Goal: Information Seeking & Learning: Learn about a topic

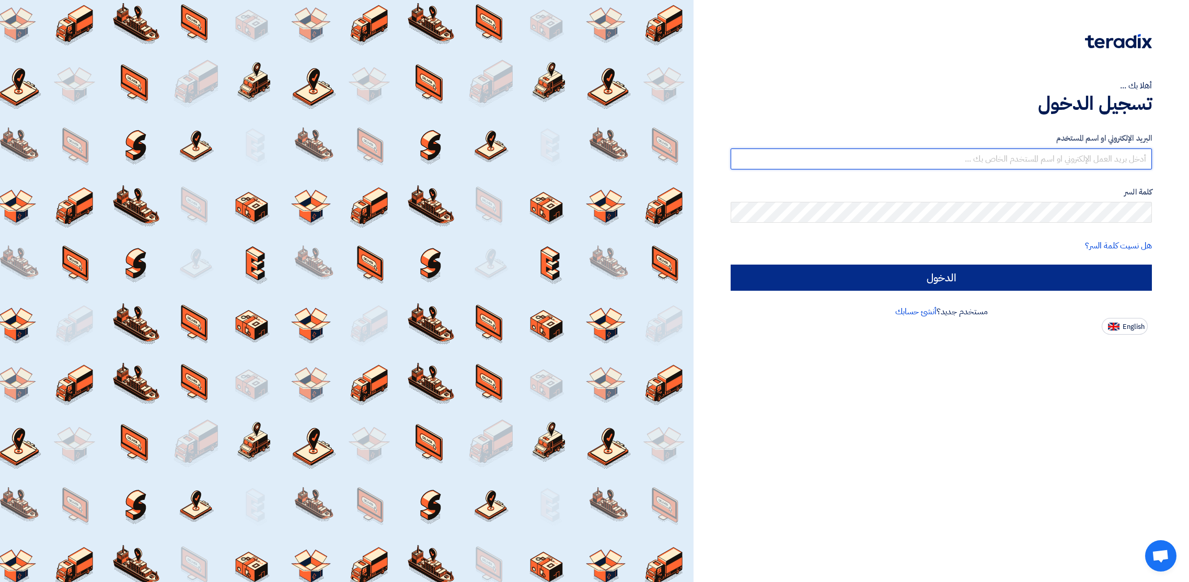
type input "[PERSON_NAME][EMAIL_ADDRESS][PERSON_NAME][DOMAIN_NAME]"
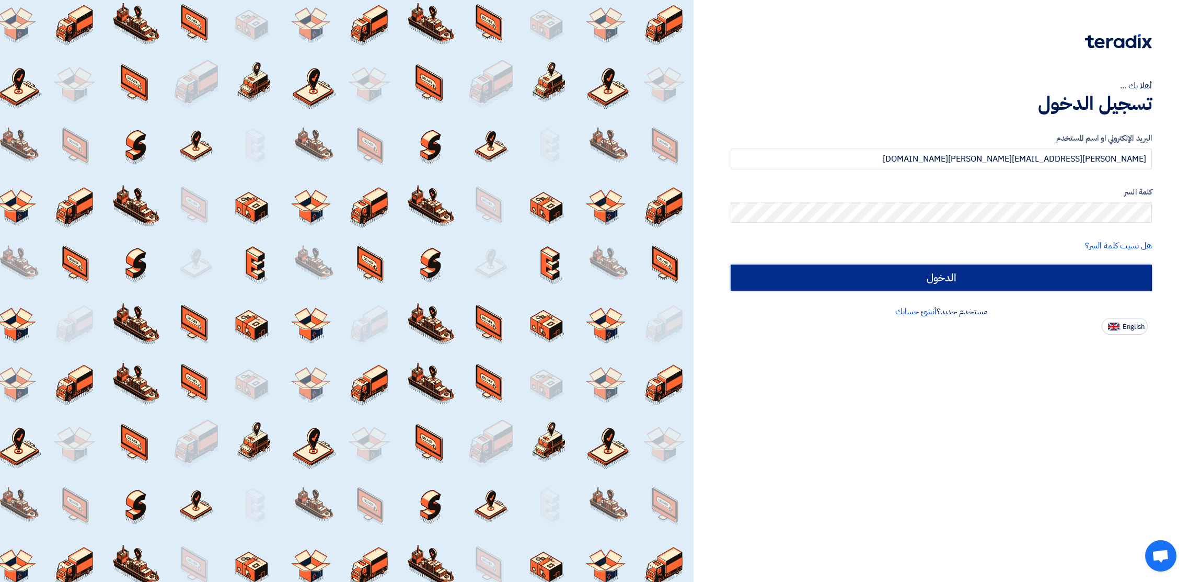
click at [946, 276] on input "الدخول" at bounding box center [941, 278] width 421 height 26
type input "Sign in"
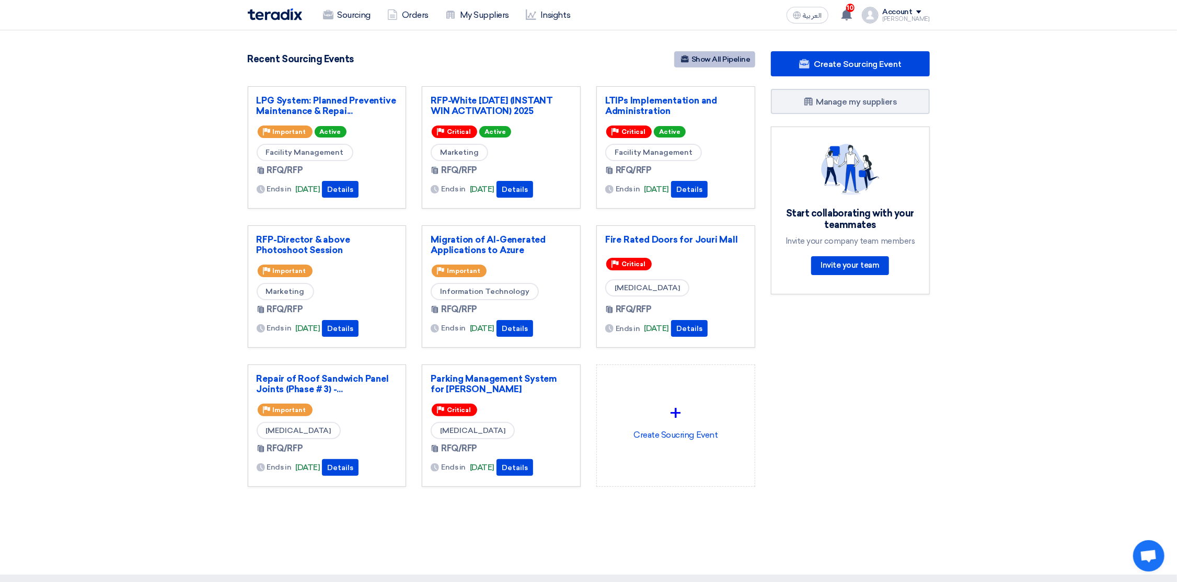
click at [718, 60] on link "Show All Pipeline" at bounding box center [714, 59] width 81 height 16
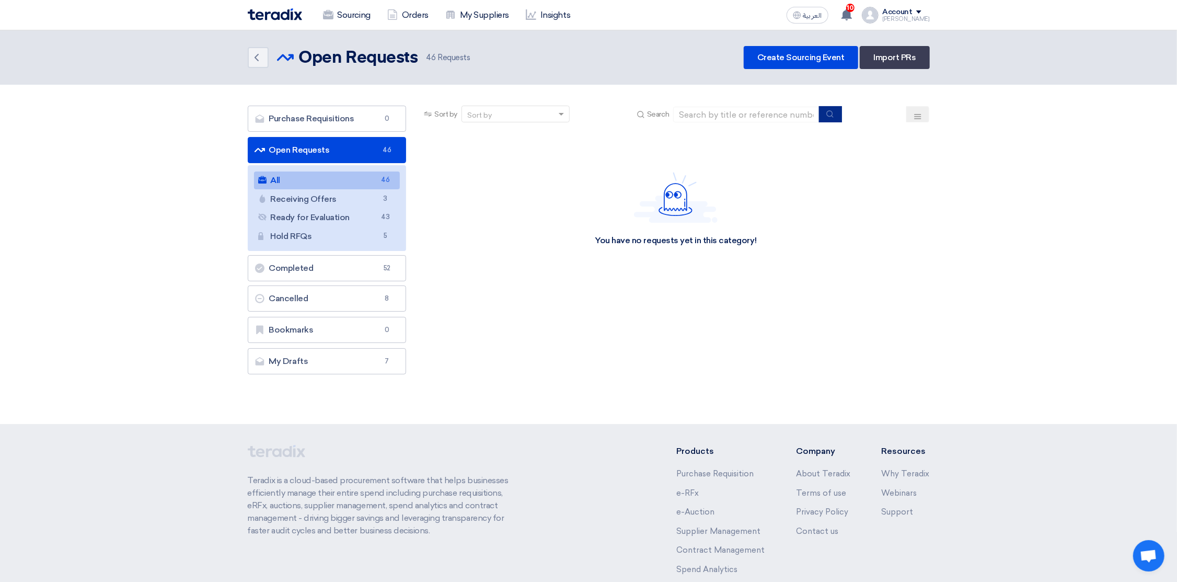
click at [830, 117] on button "submit" at bounding box center [830, 114] width 23 height 16
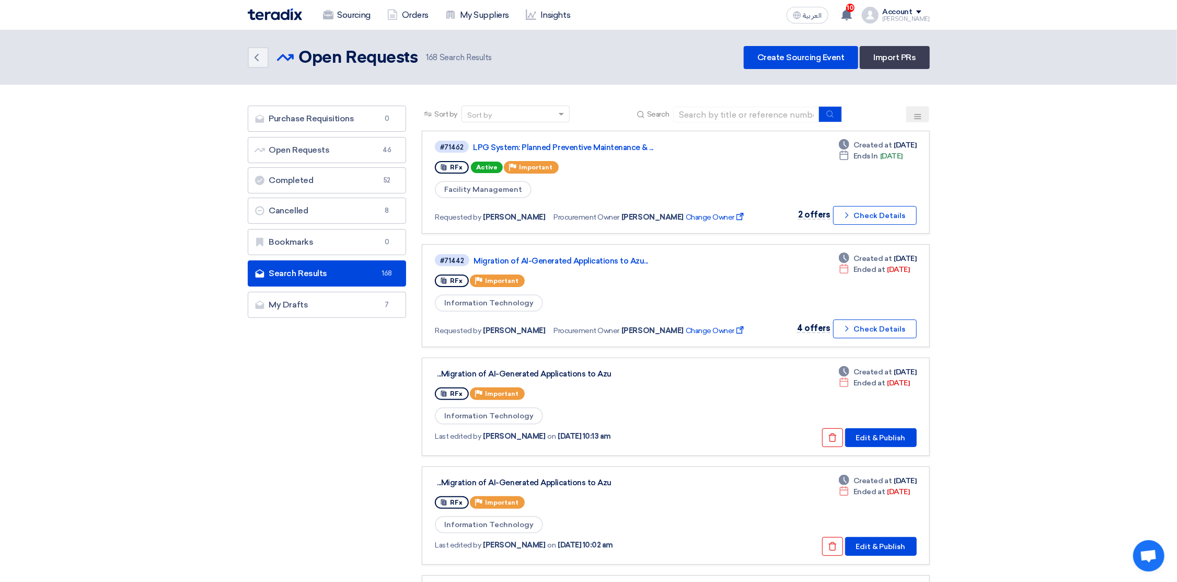
click at [925, 116] on button at bounding box center [918, 114] width 23 height 16
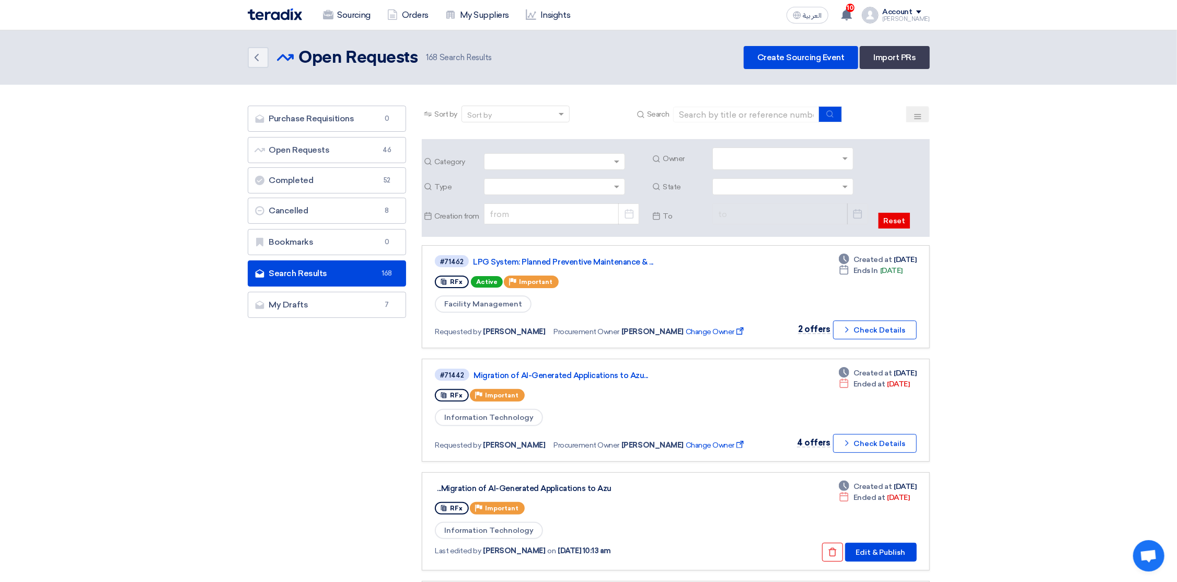
click at [770, 162] on input "text" at bounding box center [784, 159] width 132 height 17
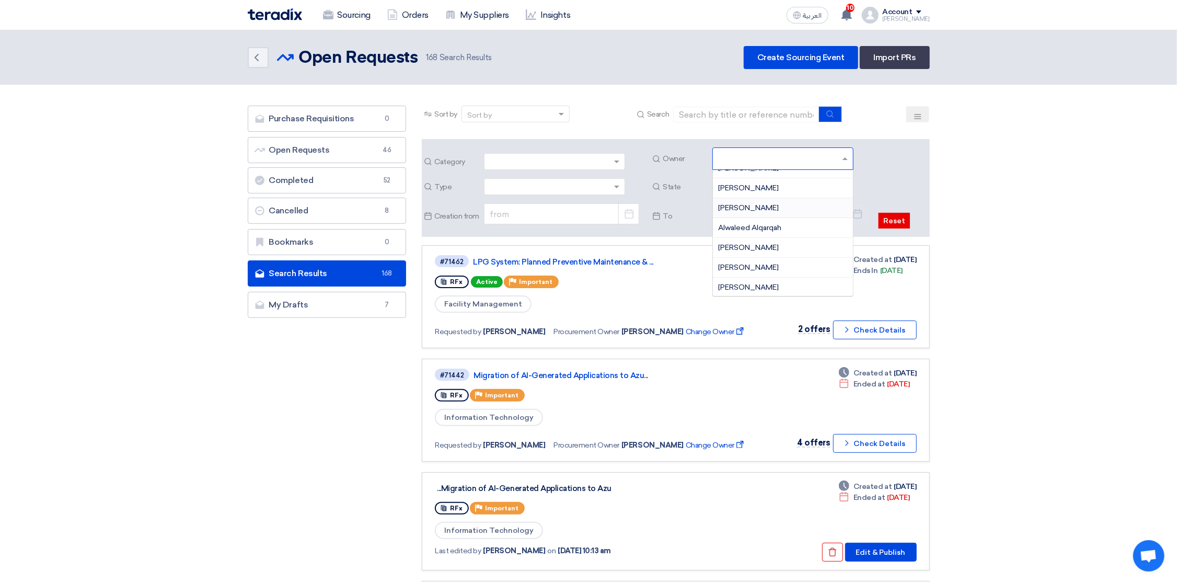
scroll to position [78, 0]
click at [771, 181] on span "[PERSON_NAME]" at bounding box center [748, 180] width 61 height 9
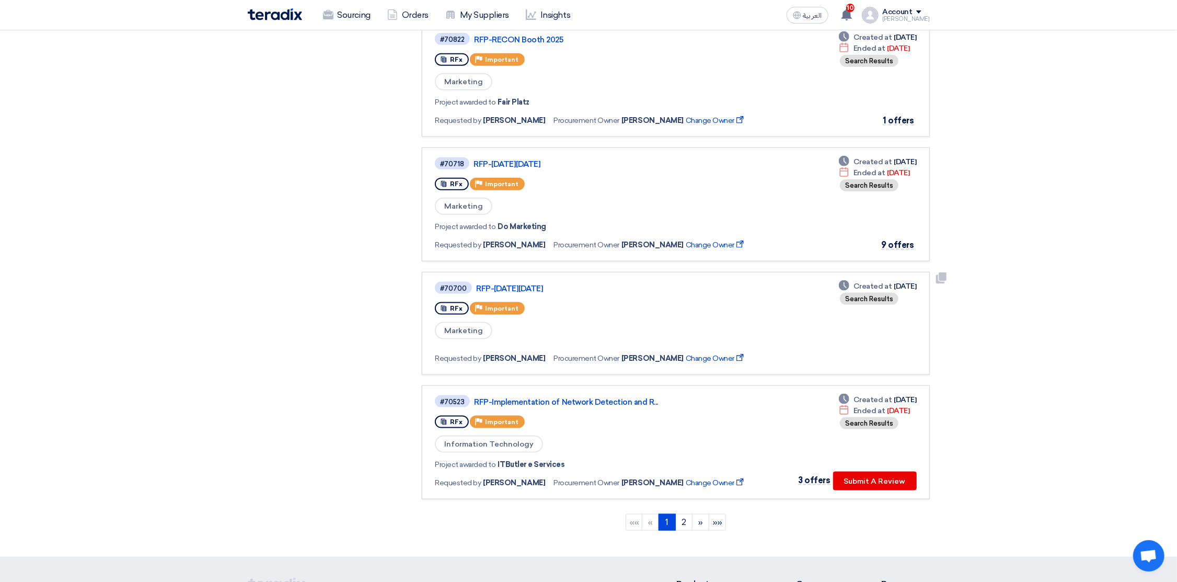
scroll to position [941, 0]
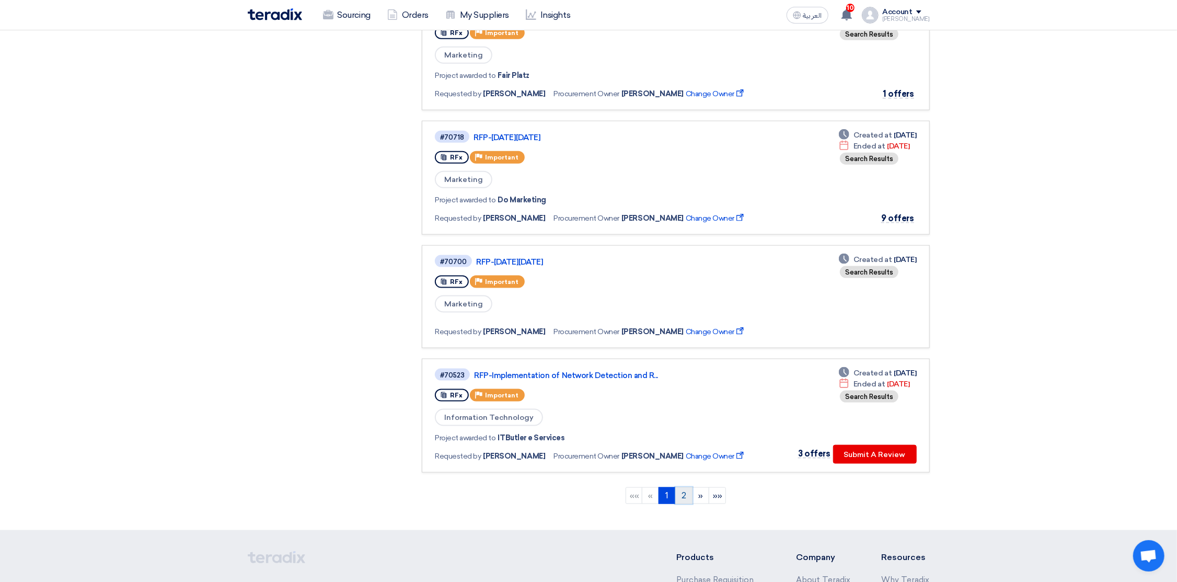
click at [682, 487] on link "2" at bounding box center [684, 495] width 17 height 17
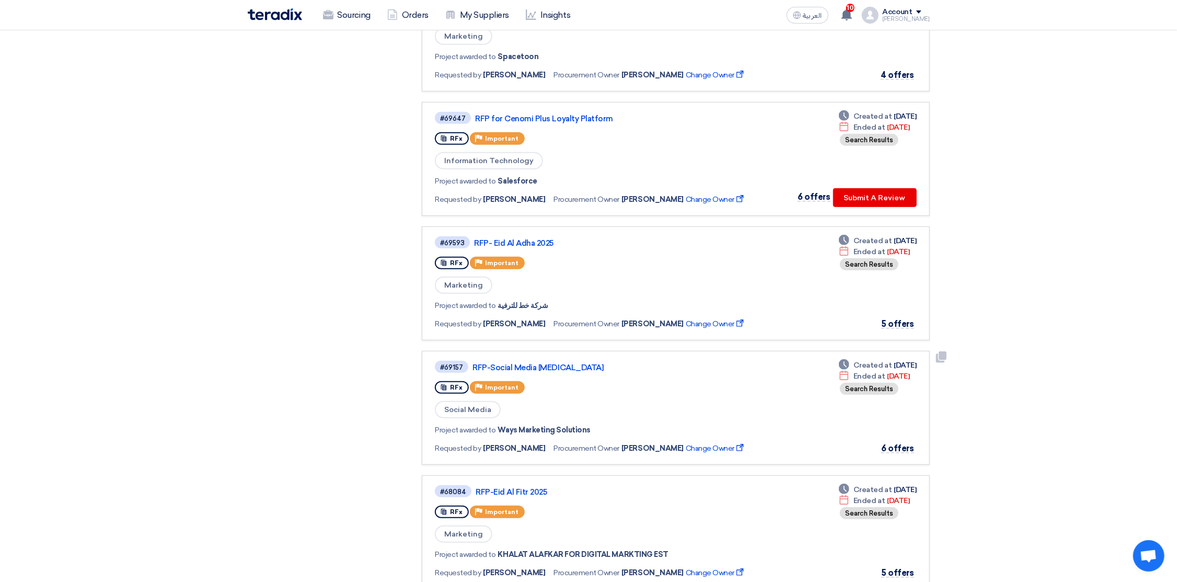
scroll to position [784, 0]
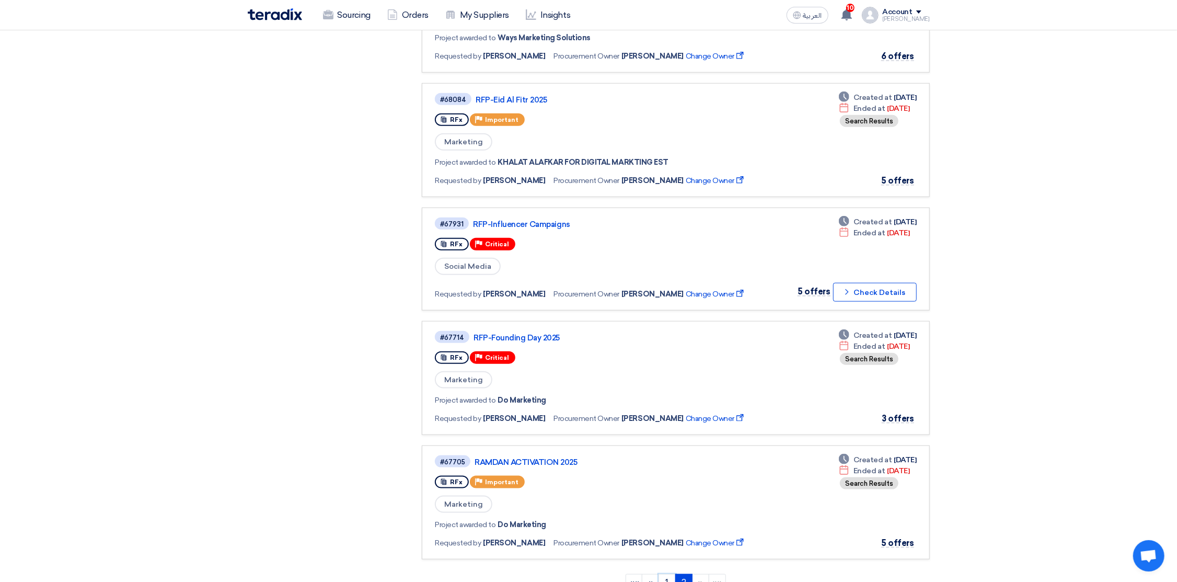
drag, startPoint x: 669, startPoint y: 571, endPoint x: 667, endPoint y: 565, distance: 6.0
click at [669, 574] on link "1" at bounding box center [667, 582] width 17 height 17
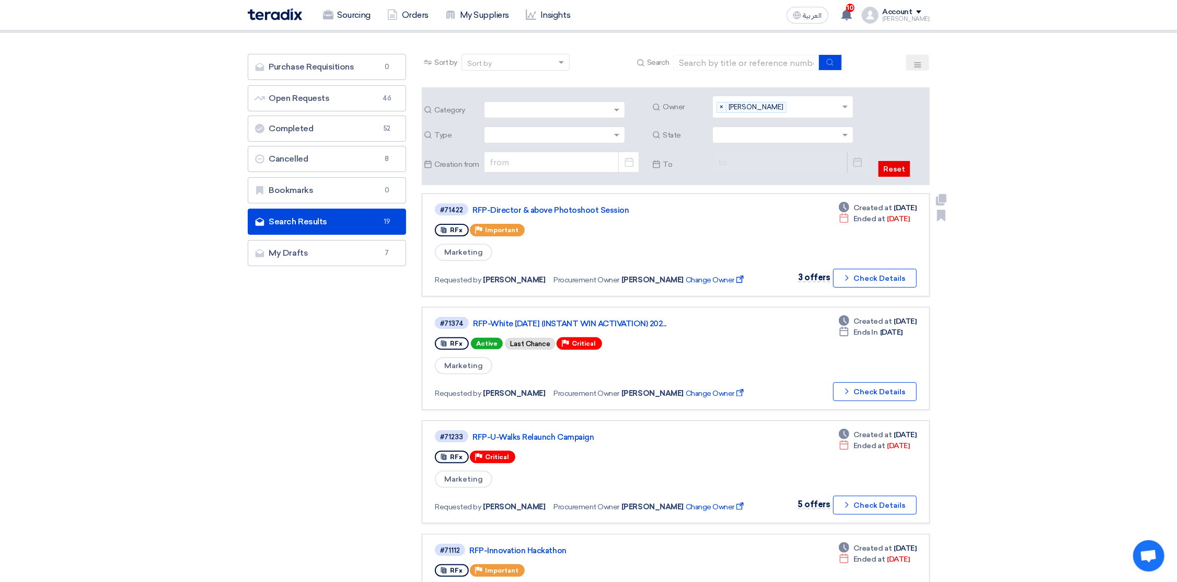
scroll to position [78, 0]
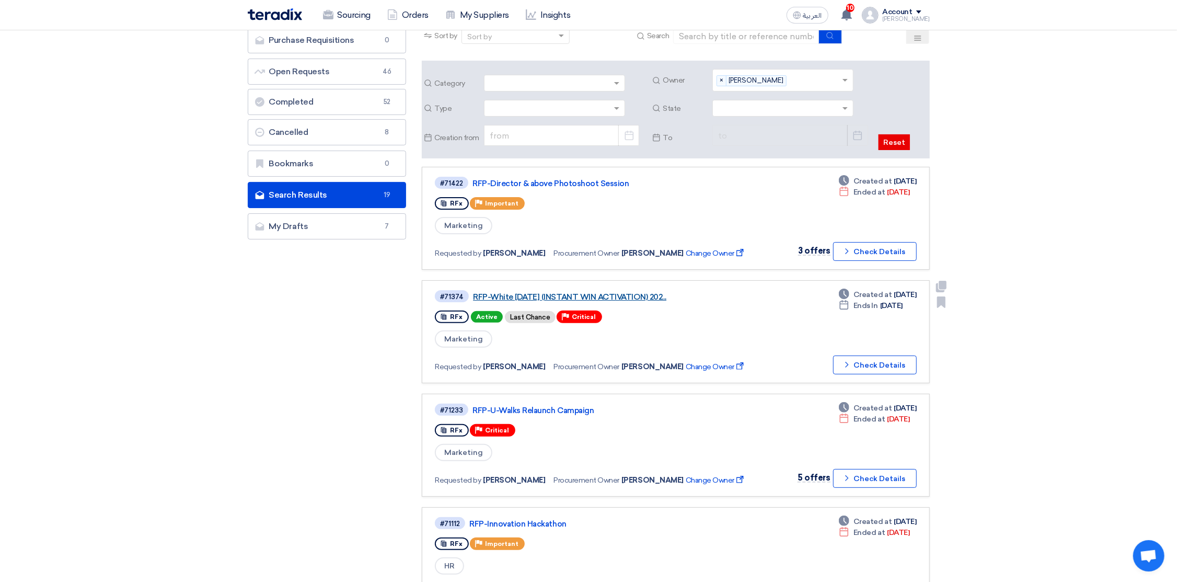
click at [535, 296] on link "RFP-White [DATE] (INSTANT WIN ACTIVATION) 202..." at bounding box center [603, 296] width 261 height 9
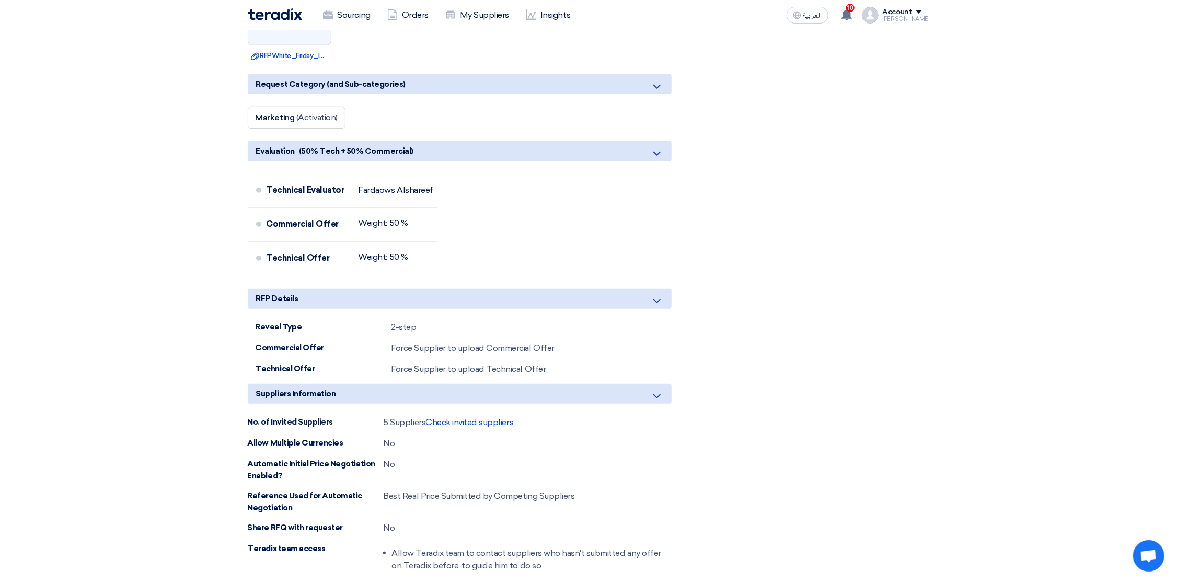
scroll to position [706, 0]
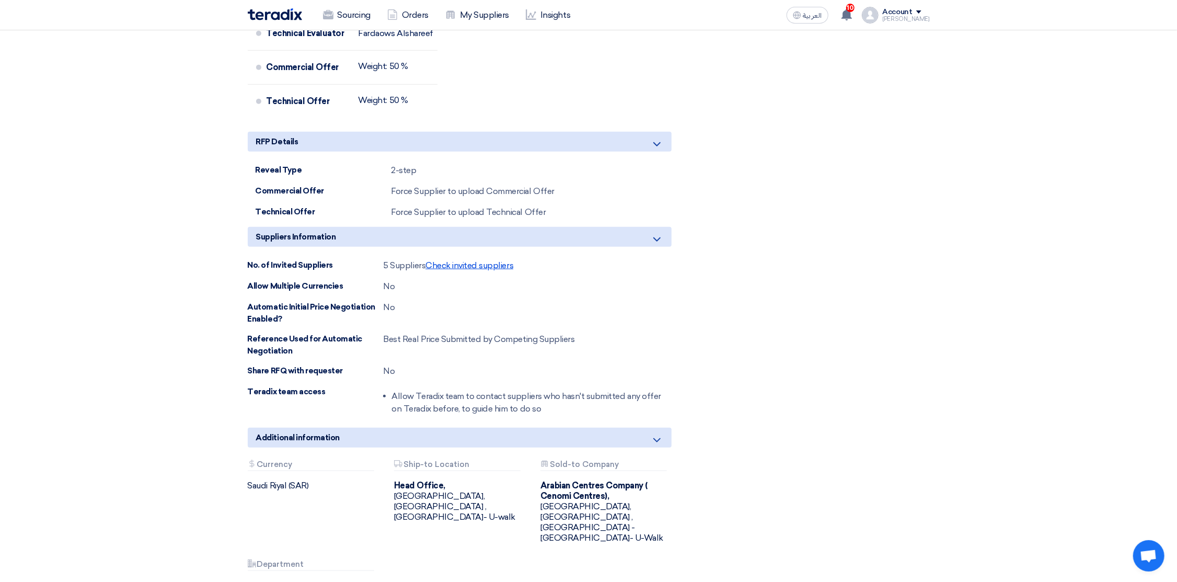
click at [472, 270] on span "Check invited suppliers" at bounding box center [470, 265] width 88 height 10
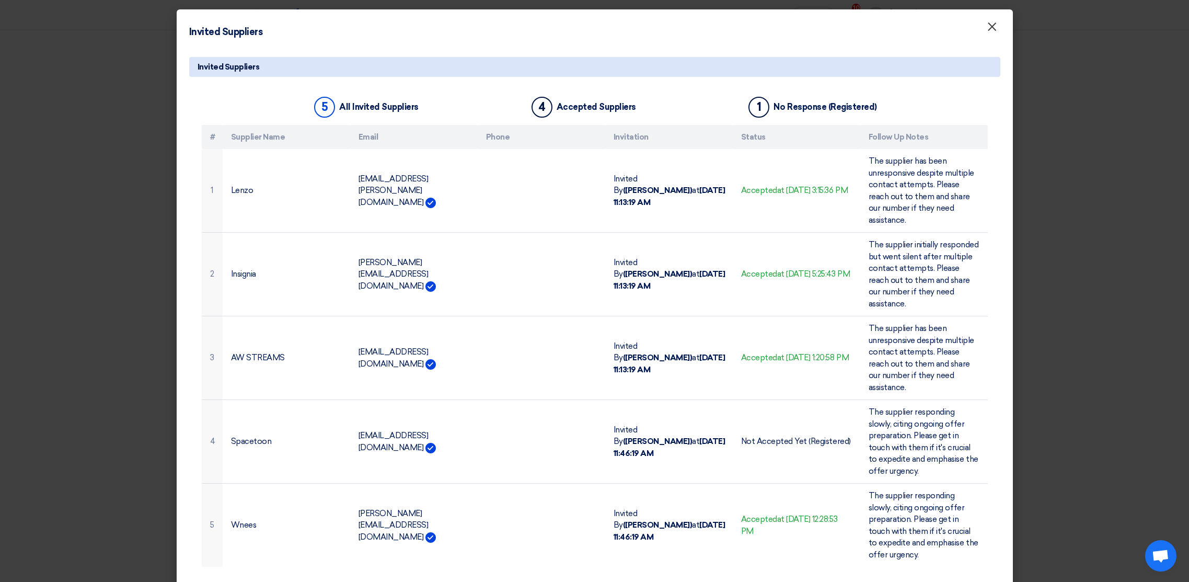
click at [994, 28] on span "×" at bounding box center [992, 29] width 10 height 21
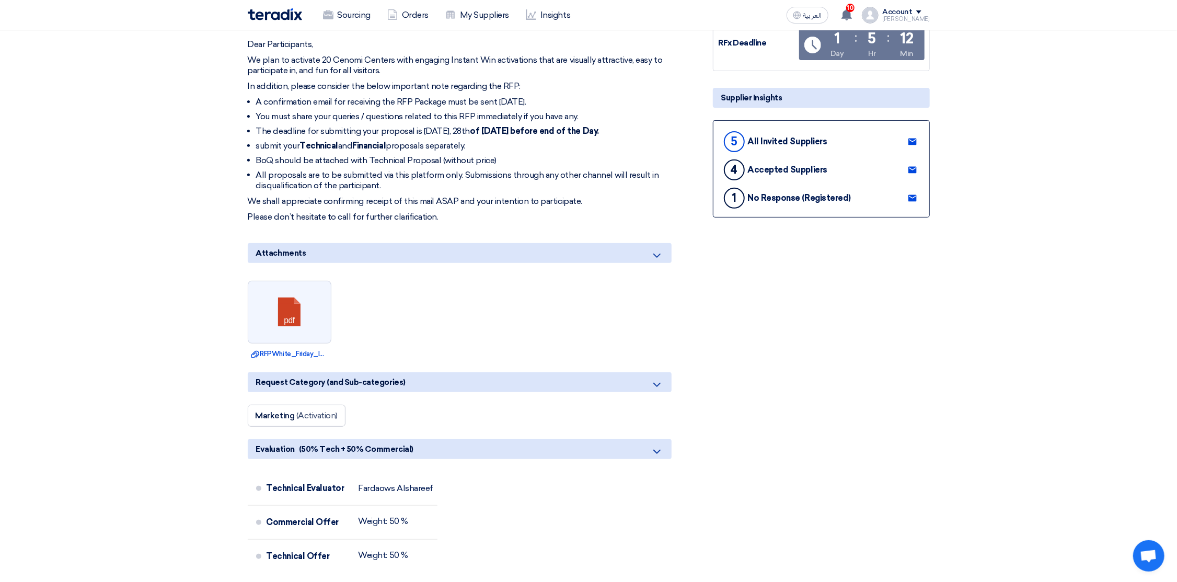
scroll to position [235, 0]
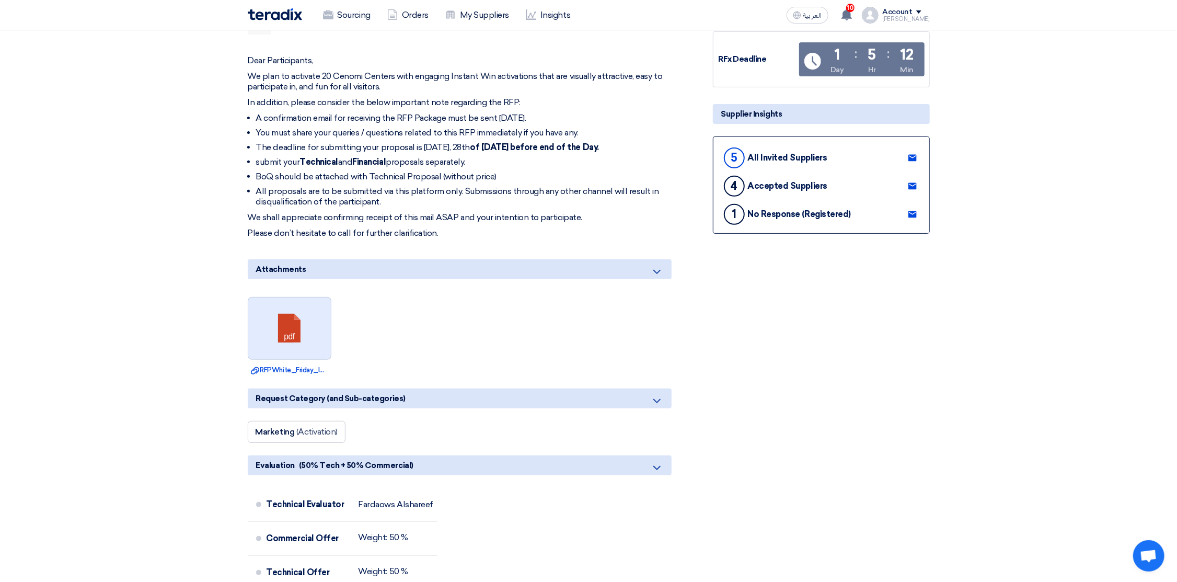
click at [282, 315] on link at bounding box center [290, 329] width 84 height 63
